Goal: Find specific page/section: Find specific page/section

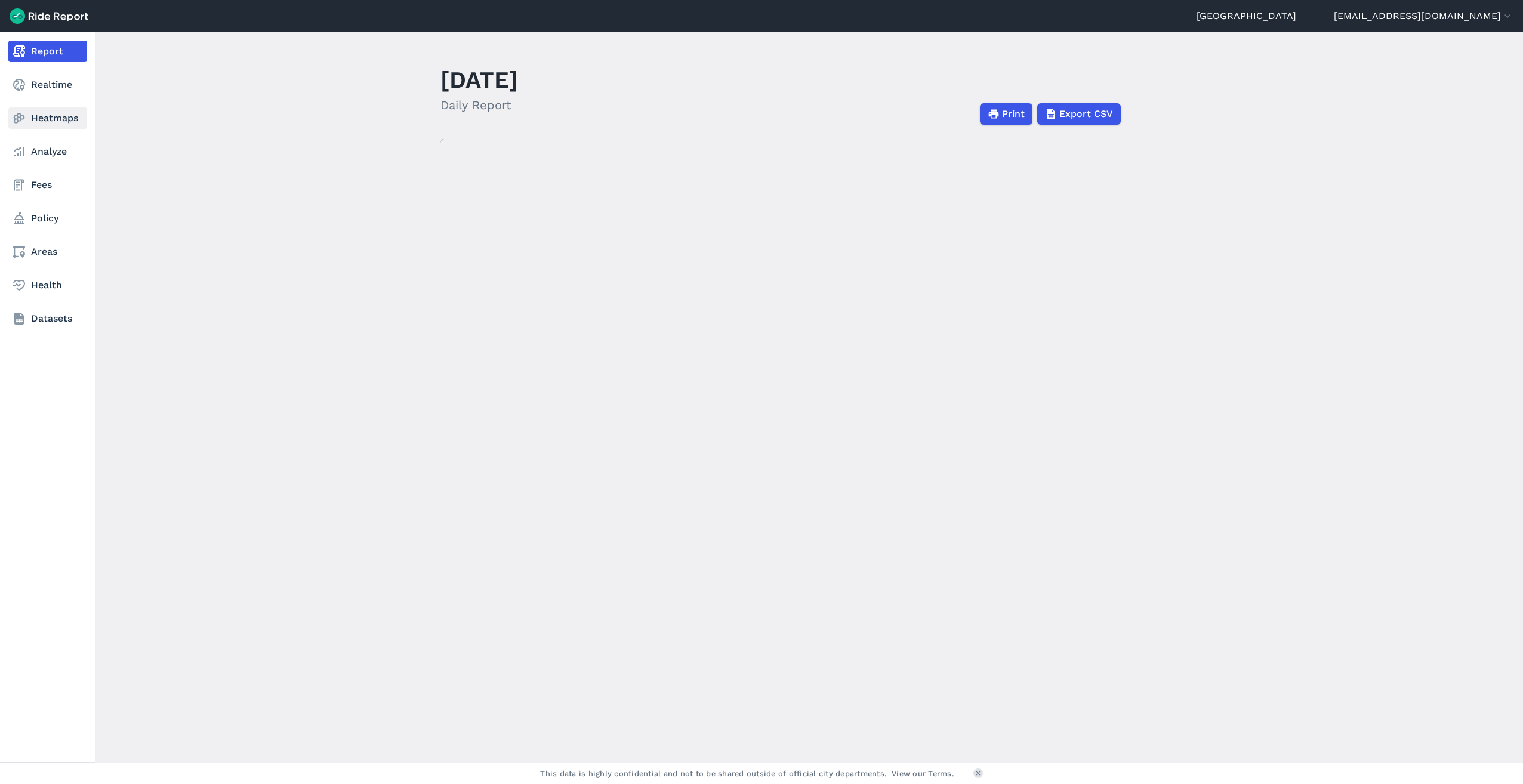
click at [68, 116] on link "Heatmaps" at bounding box center [48, 118] width 79 height 21
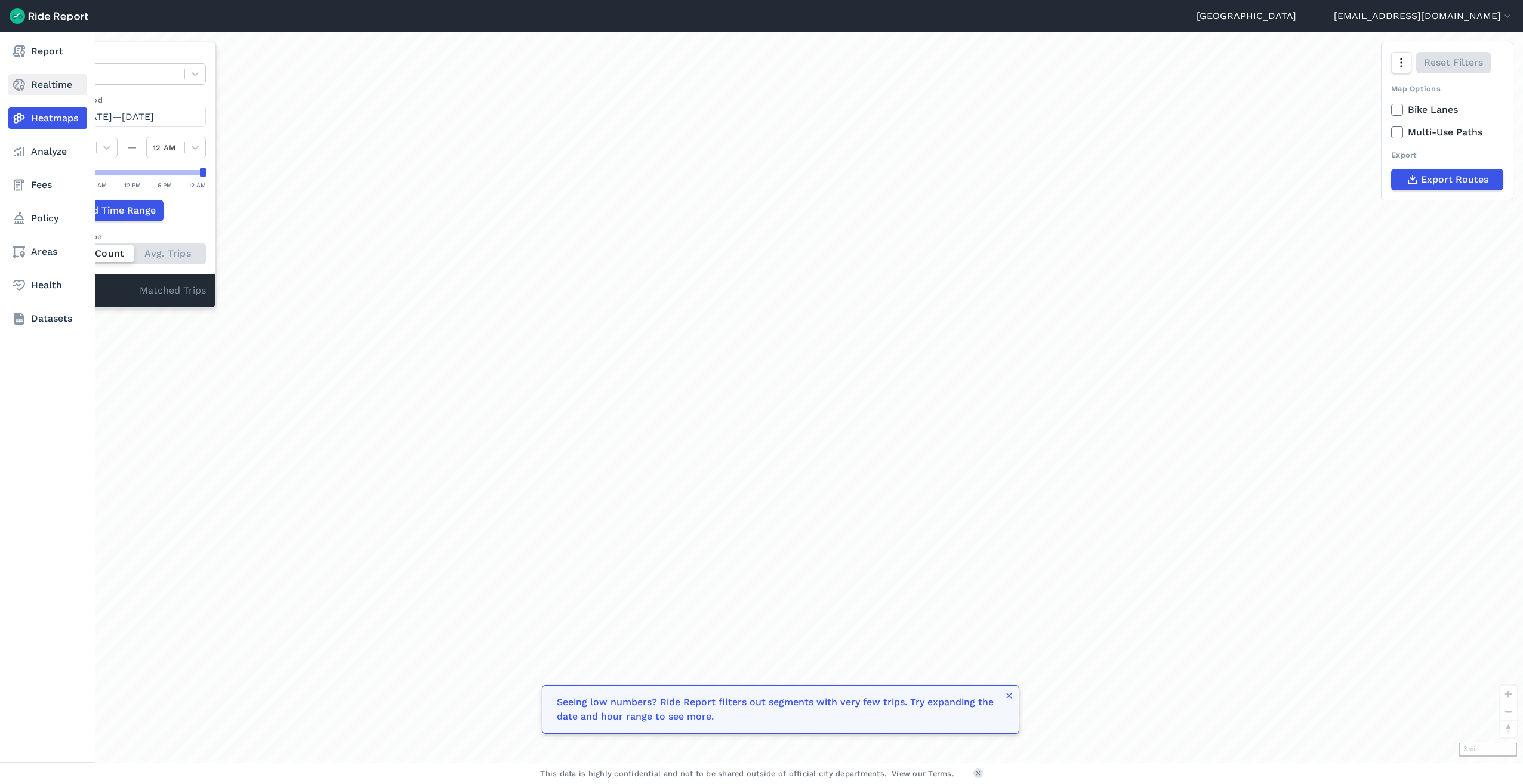
click at [68, 79] on link "Realtime" at bounding box center [48, 85] width 79 height 21
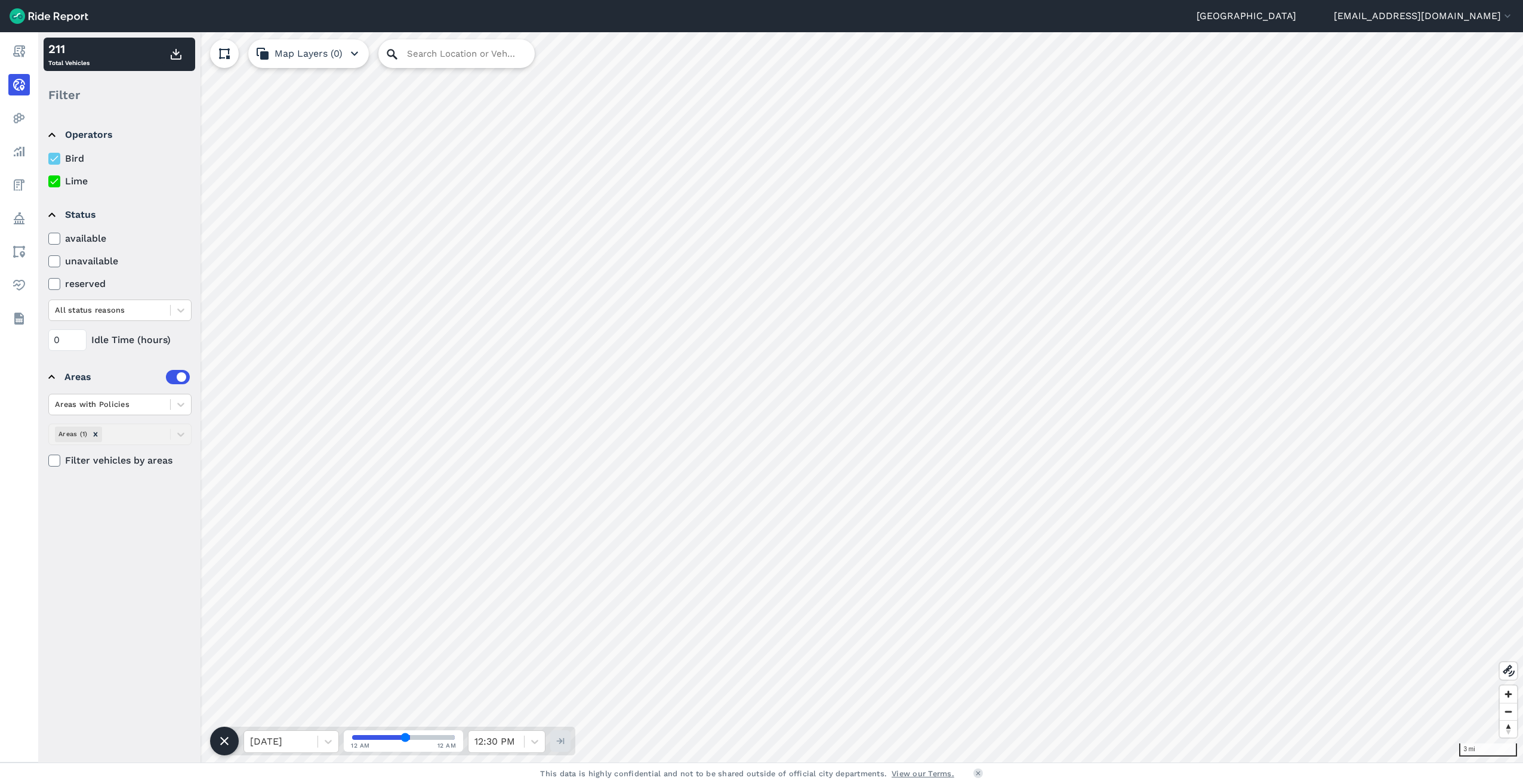
click at [399, 60] on icon at bounding box center [392, 53] width 14 height 14
click at [410, 53] on input "Search Location or Vehicles" at bounding box center [457, 53] width 156 height 29
type input "2"
type input "[STREET_ADDRESS][US_STATE]"
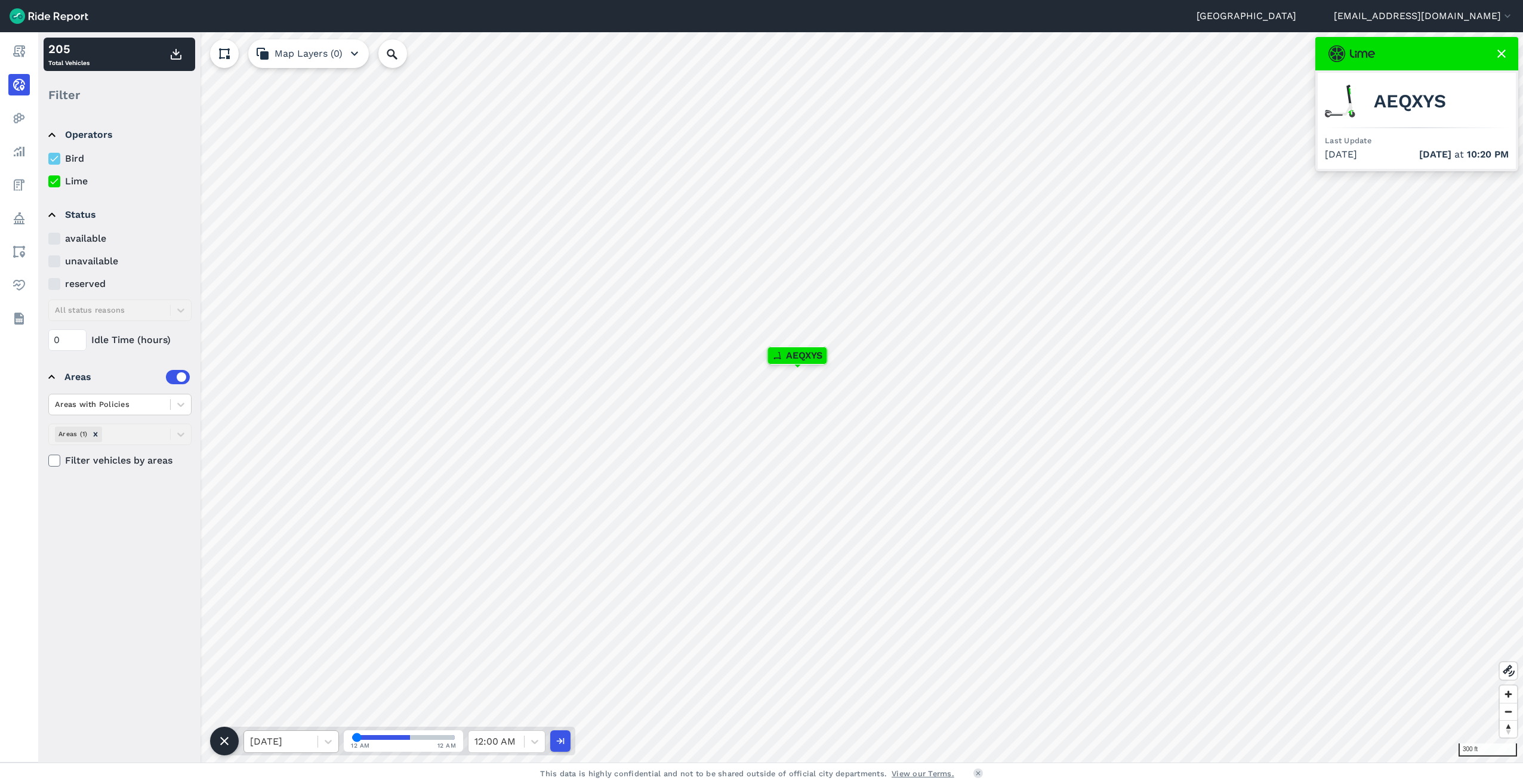
drag, startPoint x: 401, startPoint y: 732, endPoint x: 295, endPoint y: 745, distance: 106.8
type input "0"
click at [352, 740] on input "range" at bounding box center [403, 738] width 103 height 5
click at [295, 745] on div at bounding box center [281, 741] width 62 height 16
click at [325, 710] on div "[DATE]" at bounding box center [291, 711] width 95 height 24
